Goal: Task Accomplishment & Management: Use online tool/utility

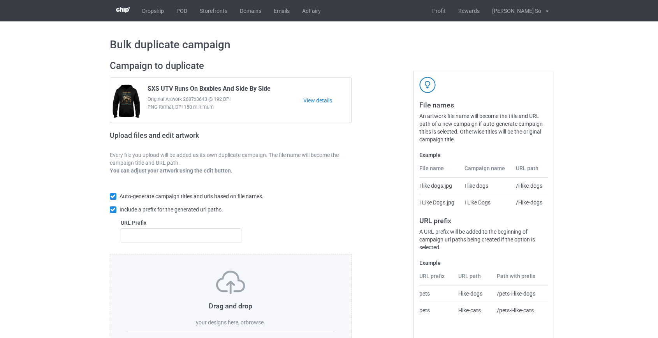
click at [253, 324] on label "browse" at bounding box center [255, 322] width 18 height 6
click at [0, 0] on input "browse" at bounding box center [0, 0] width 0 height 0
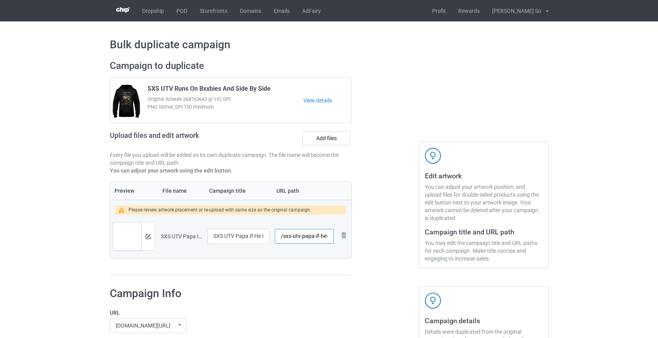
drag, startPoint x: 293, startPoint y: 236, endPoint x: 301, endPoint y: 236, distance: 8.6
click at [301, 236] on input "/sxs-utv-papa-if-he-can-t-ride-it" at bounding box center [304, 236] width 58 height 15
drag, startPoint x: 310, startPoint y: 236, endPoint x: 671, endPoint y: 312, distance: 368.9
click at [658, 312] on html "Dropship POD Storefronts Domains Emails AdFairy Profit Rewards Hoang Dinh So Se…" at bounding box center [329, 169] width 658 height 338
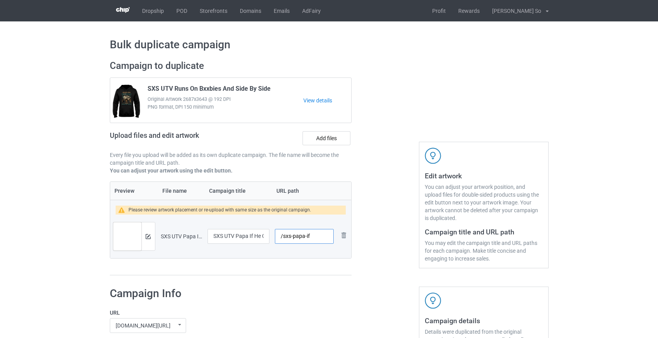
scroll to position [0, 0]
click at [307, 235] on input "/sxs-papa-if" at bounding box center [304, 236] width 58 height 15
type input "/sxs-papaif"
click at [147, 237] on img at bounding box center [148, 236] width 5 height 5
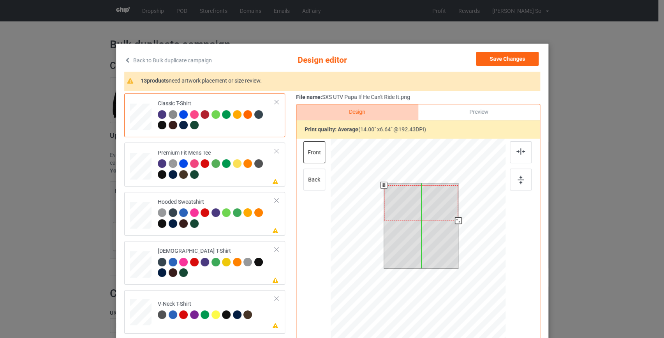
click at [420, 199] on div at bounding box center [421, 202] width 74 height 35
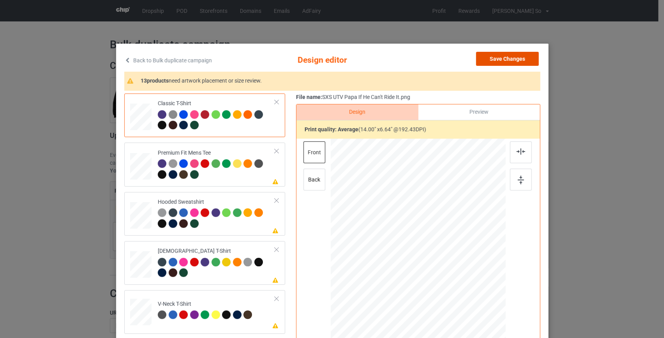
click at [513, 60] on button "Save Changes" at bounding box center [507, 59] width 63 height 14
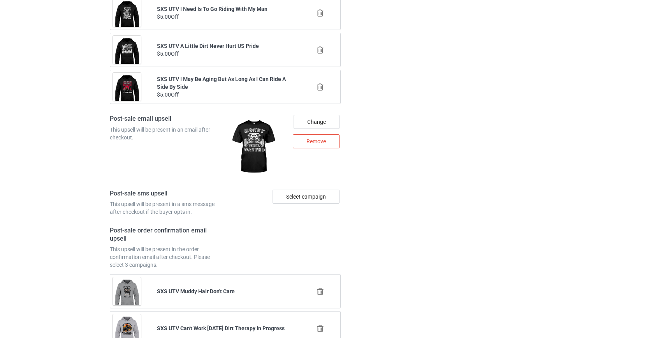
scroll to position [1082, 0]
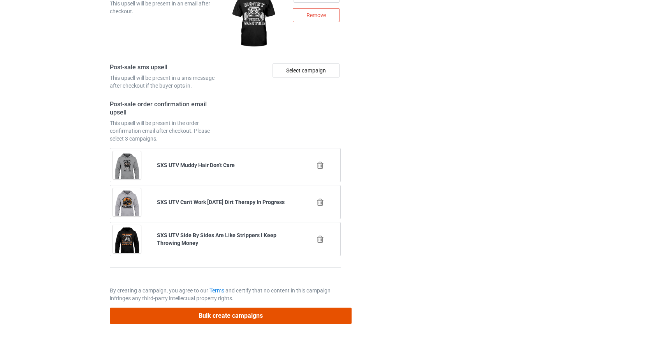
click at [249, 314] on button "Bulk create campaigns" at bounding box center [231, 316] width 242 height 16
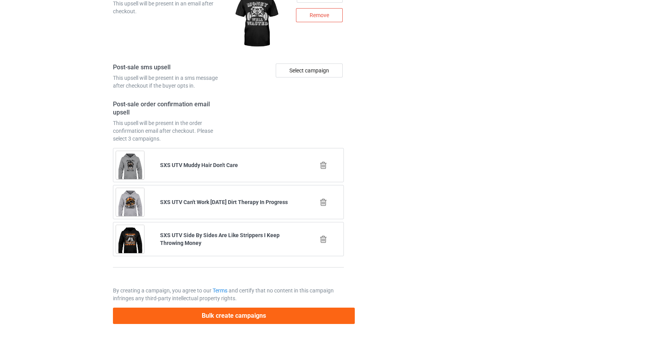
scroll to position [0, 0]
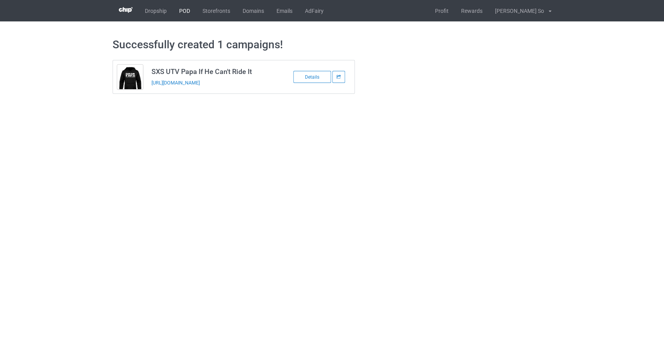
click at [191, 9] on link "POD" at bounding box center [184, 10] width 23 height 21
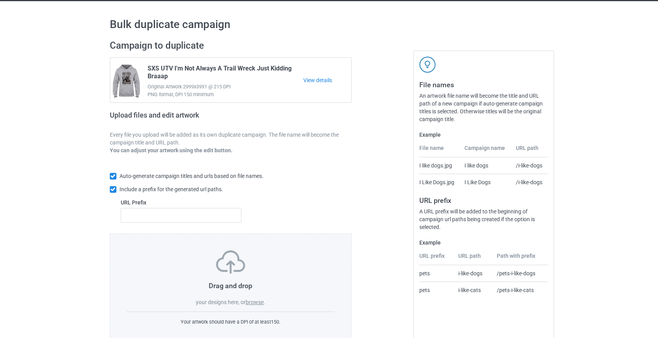
scroll to position [41, 0]
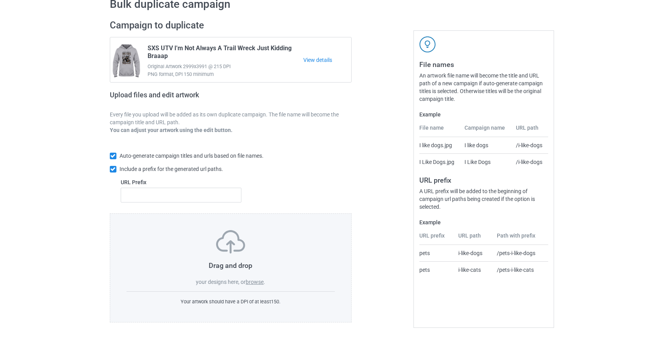
click at [259, 281] on label "browse" at bounding box center [255, 282] width 18 height 6
click at [0, 0] on input "browse" at bounding box center [0, 0] width 0 height 0
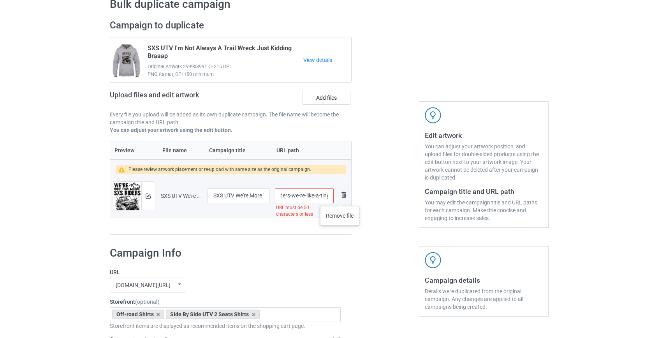
scroll to position [0, 112]
drag, startPoint x: 293, startPoint y: 196, endPoint x: 301, endPoint y: 194, distance: 8.7
click at [301, 194] on input "/sxs-utv-we-re-more-than-sxs-riders-we-re-like-a-tiny-off-road-gang" at bounding box center [304, 196] width 58 height 15
click at [152, 194] on div at bounding box center [148, 196] width 14 height 28
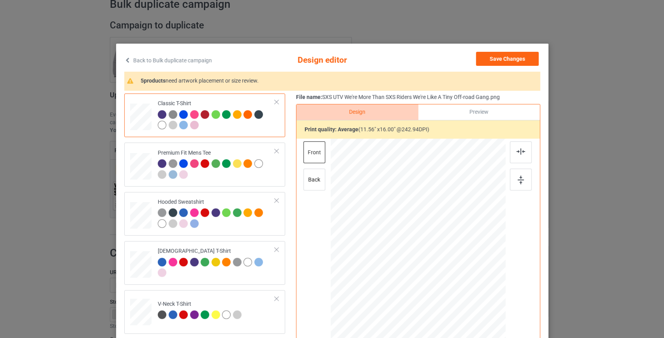
click at [187, 60] on link "Back to Bulk duplicate campaign" at bounding box center [168, 60] width 88 height 17
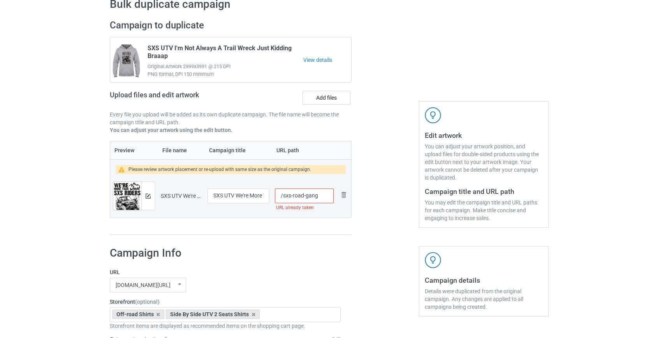
click at [306, 197] on input "/sxs-road-gang" at bounding box center [304, 196] width 58 height 15
click at [294, 194] on input "/sxs-roadgang" at bounding box center [304, 196] width 58 height 15
click at [294, 195] on input "/sxs-roadgang" at bounding box center [304, 196] width 58 height 15
type input "/sxsroadgang"
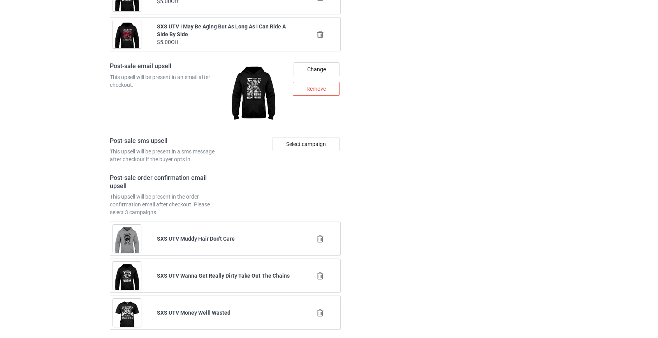
scroll to position [1082, 0]
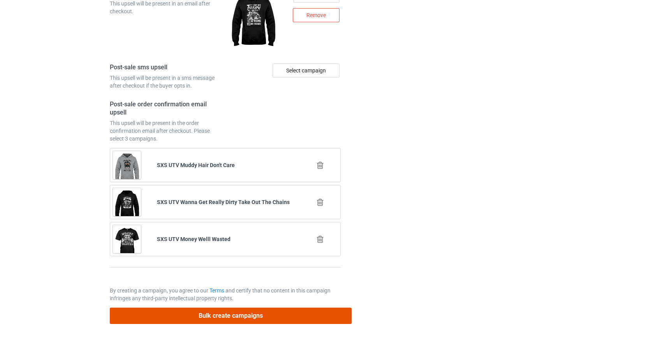
click at [256, 311] on button "Bulk create campaigns" at bounding box center [231, 316] width 242 height 16
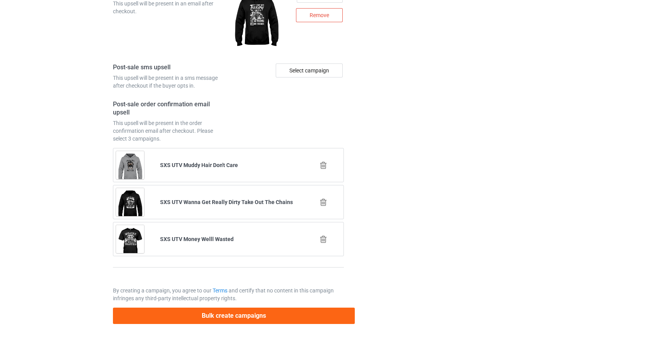
scroll to position [0, 0]
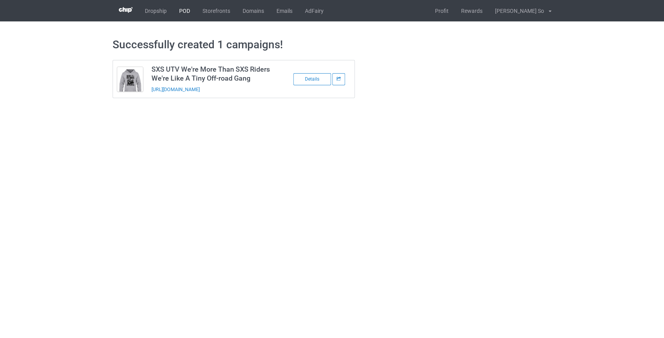
click at [186, 11] on link "POD" at bounding box center [184, 10] width 23 height 21
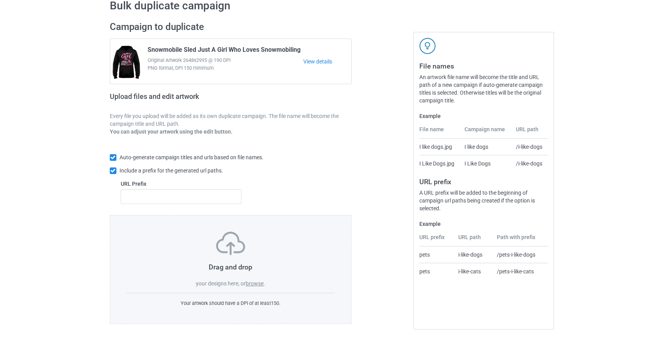
scroll to position [41, 0]
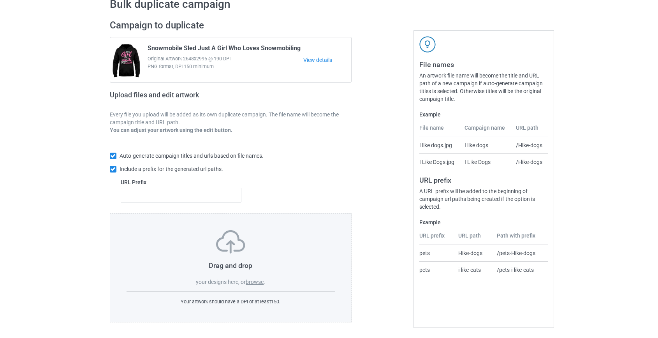
click at [249, 281] on label "browse" at bounding box center [255, 282] width 18 height 6
click at [0, 0] on input "browse" at bounding box center [0, 0] width 0 height 0
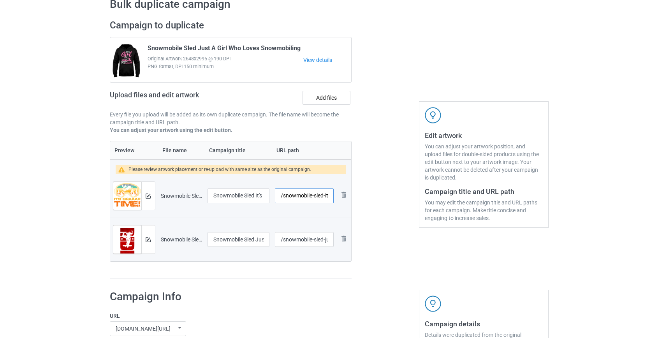
click at [299, 193] on input "/snowmobile-sled-it-s-braaap-time" at bounding box center [304, 196] width 58 height 15
drag, startPoint x: 294, startPoint y: 196, endPoint x: 302, endPoint y: 197, distance: 8.7
click at [302, 197] on input "/sled-it-s-braaap-time" at bounding box center [304, 196] width 58 height 15
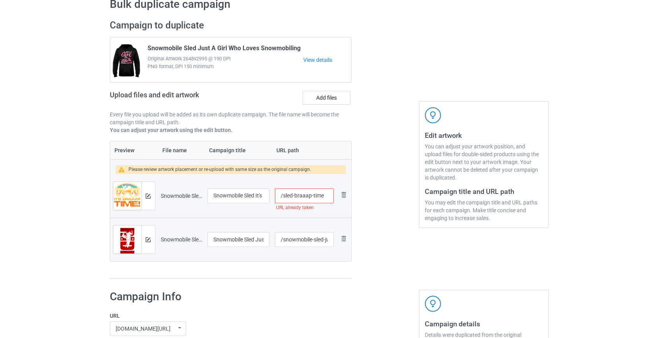
click at [314, 197] on input "/sled-braaap-time" at bounding box center [304, 196] width 58 height 15
type input "/sled-braaaptime"
click at [298, 238] on input "/snowmobile-sled-just-ride-red" at bounding box center [304, 239] width 58 height 15
drag, startPoint x: 314, startPoint y: 237, endPoint x: 418, endPoint y: 240, distance: 103.6
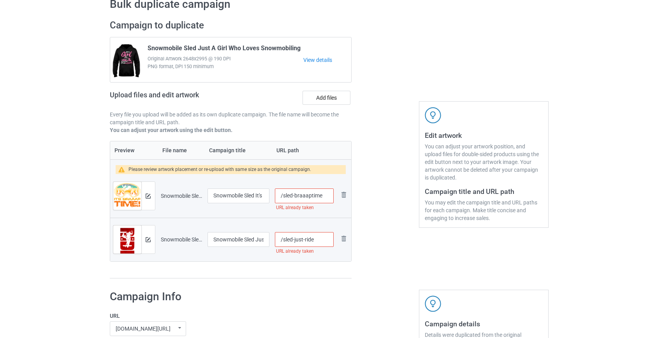
click at [418, 240] on div "Campaign to duplicate Snowmobile Sled Just A Girl Who Loves Snowmobiling Origin…" at bounding box center [329, 149] width 450 height 270
type input "/sled-just-ride-red"
click at [294, 194] on input "/sled-braaaptime" at bounding box center [304, 196] width 58 height 15
type input "/sledbraaaptime"
click at [316, 238] on input "/sled-just-ride-red" at bounding box center [304, 239] width 58 height 15
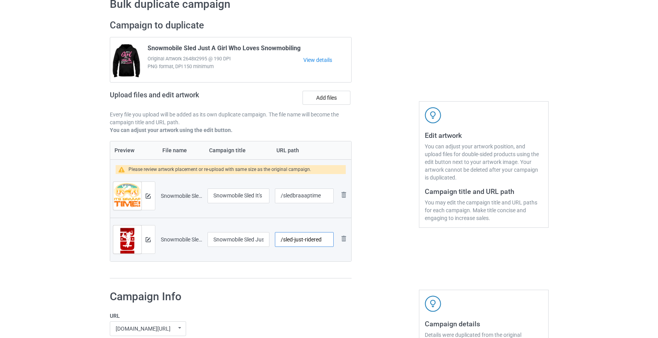
click at [304, 238] on input "/sled-just-ridered" at bounding box center [304, 239] width 58 height 15
type input "/sled-justridered"
click at [142, 239] on div at bounding box center [148, 240] width 14 height 28
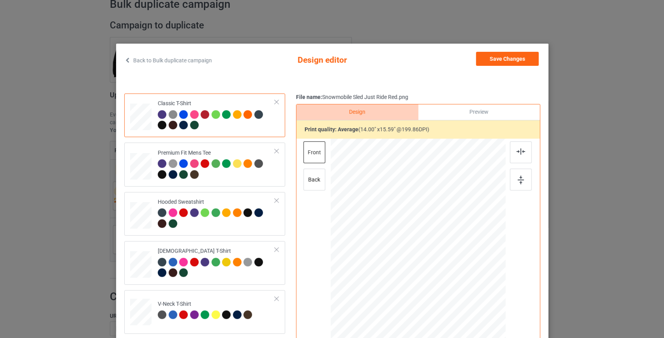
click at [196, 60] on link "Back to Bulk duplicate campaign" at bounding box center [168, 60] width 88 height 17
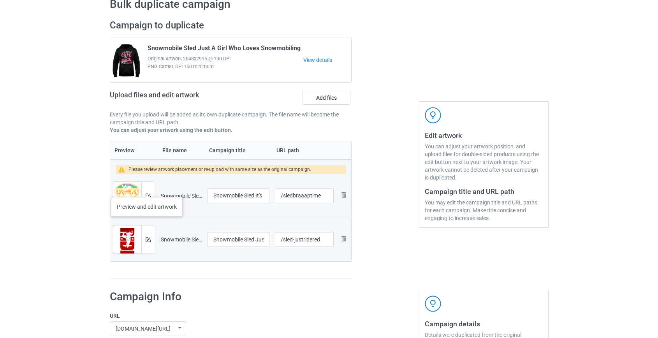
click at [147, 189] on div at bounding box center [148, 196] width 14 height 28
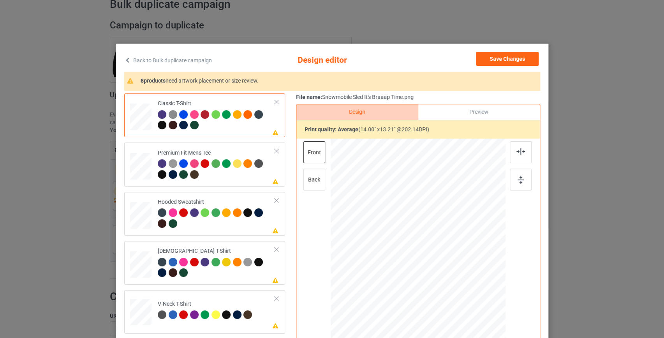
click at [195, 61] on link "Back to Bulk duplicate campaign" at bounding box center [168, 60] width 88 height 17
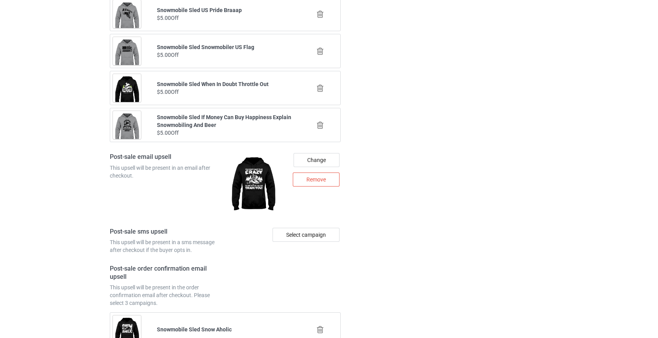
scroll to position [1126, 0]
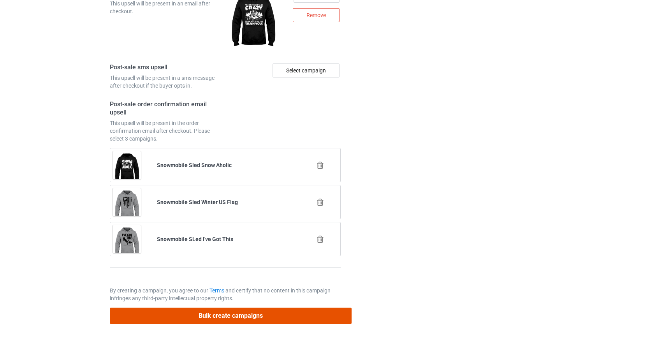
click at [277, 314] on button "Bulk create campaigns" at bounding box center [231, 316] width 242 height 16
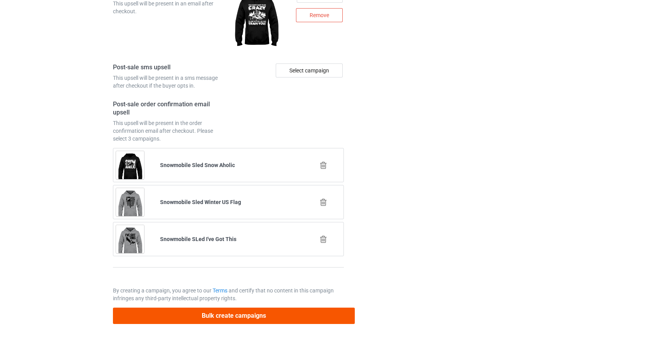
scroll to position [0, 0]
